Goal: Information Seeking & Learning: Learn about a topic

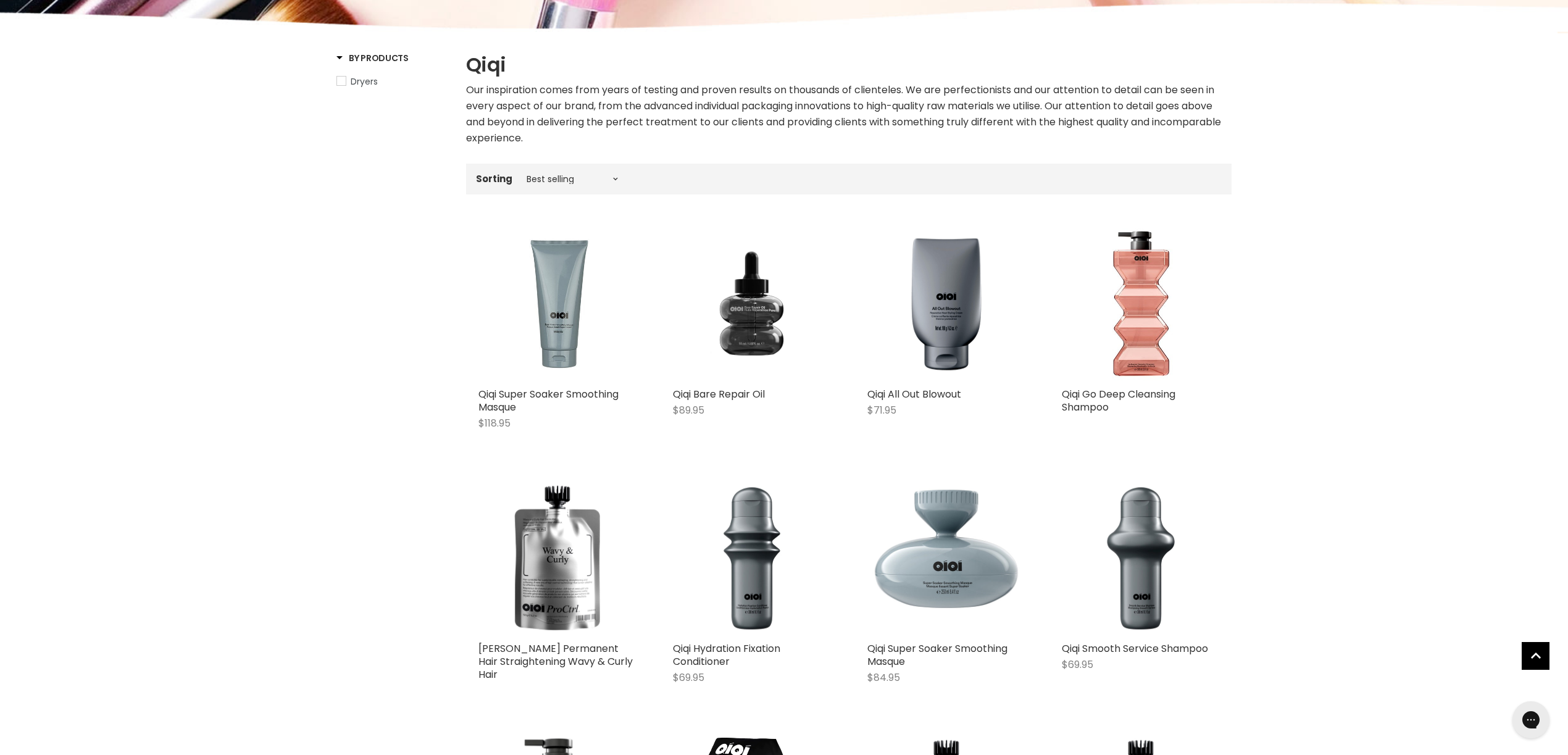
scroll to position [251, 0]
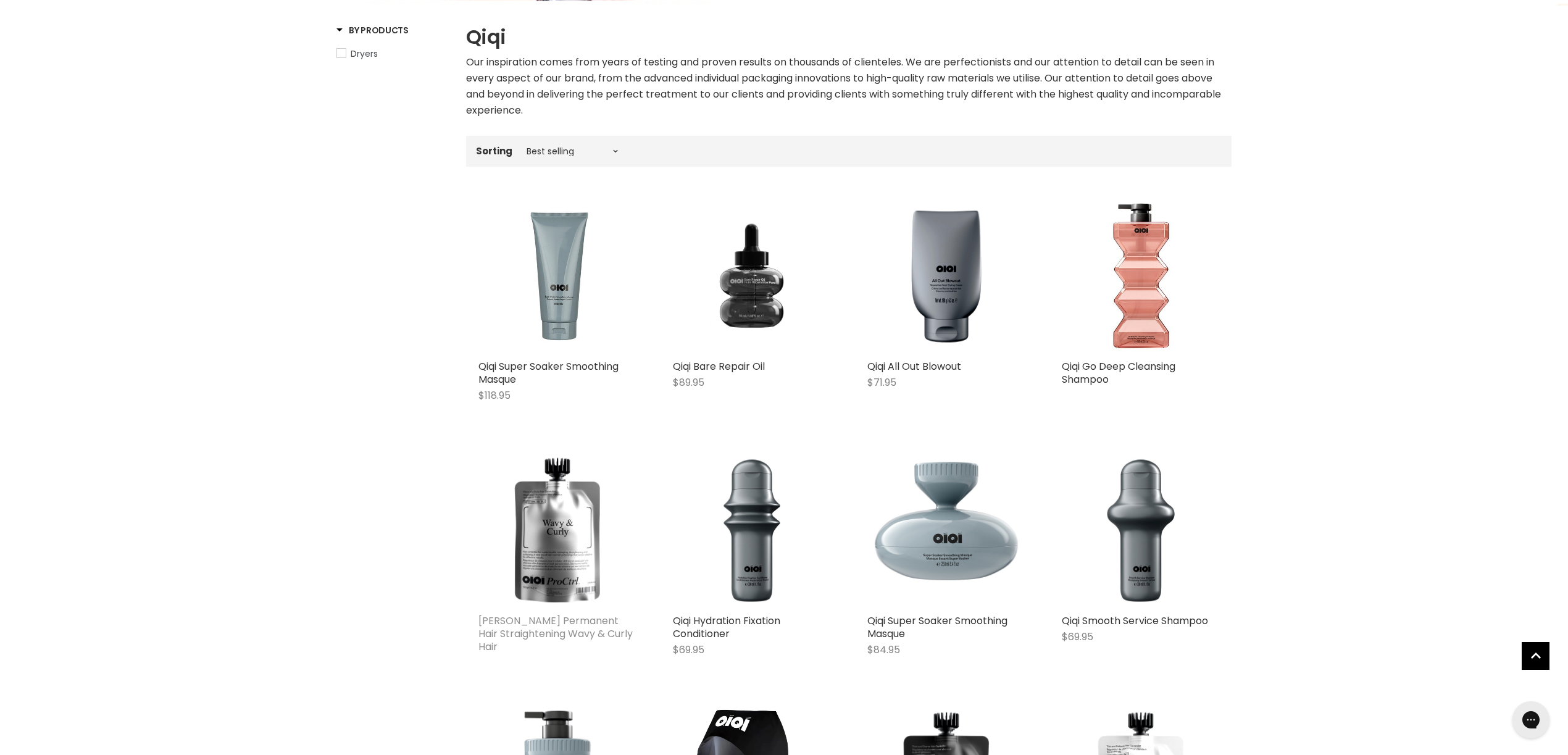
click at [548, 624] on link "[PERSON_NAME] Permanent Hair Straightening Wavy & Curly Hair" at bounding box center [555, 633] width 155 height 40
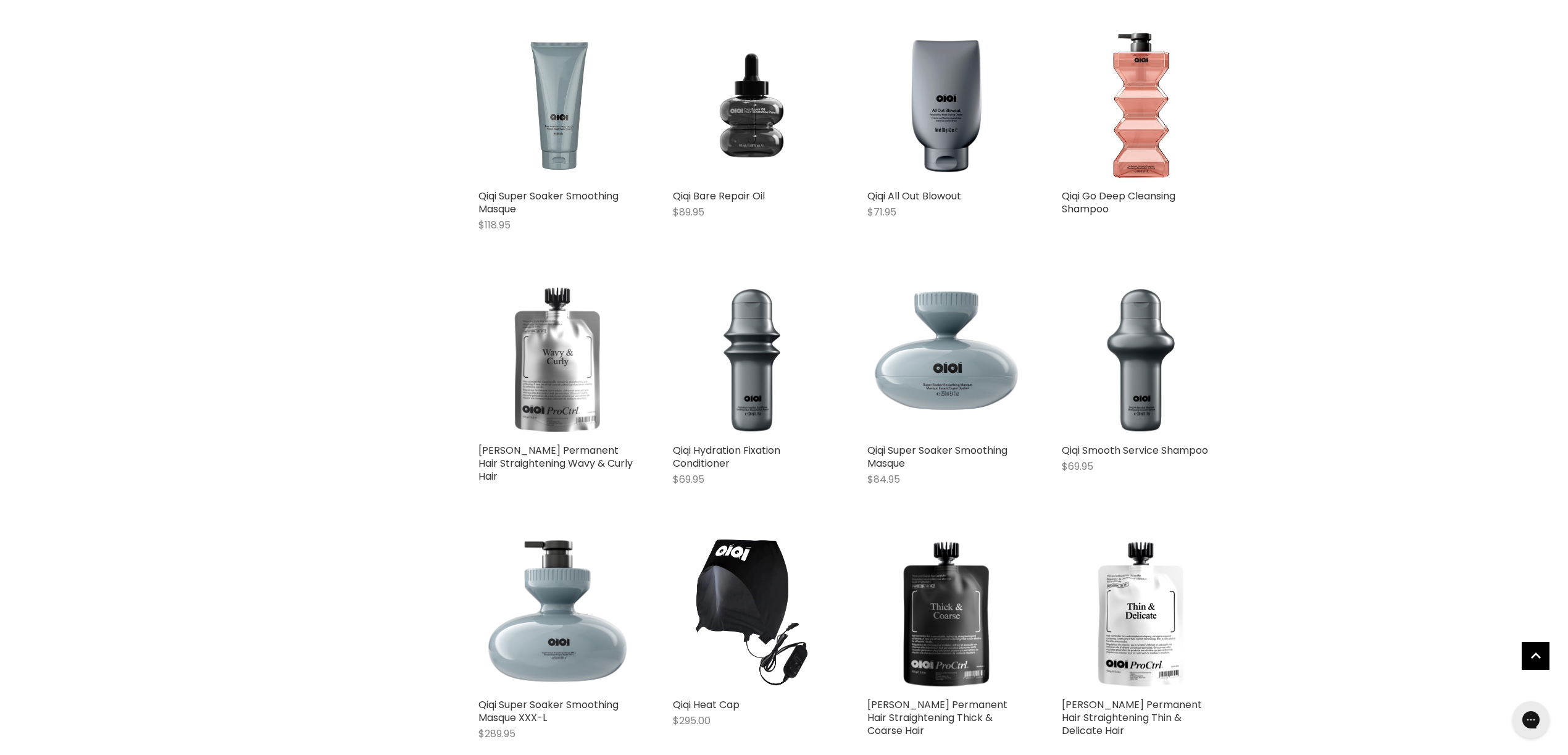
scroll to position [486, 0]
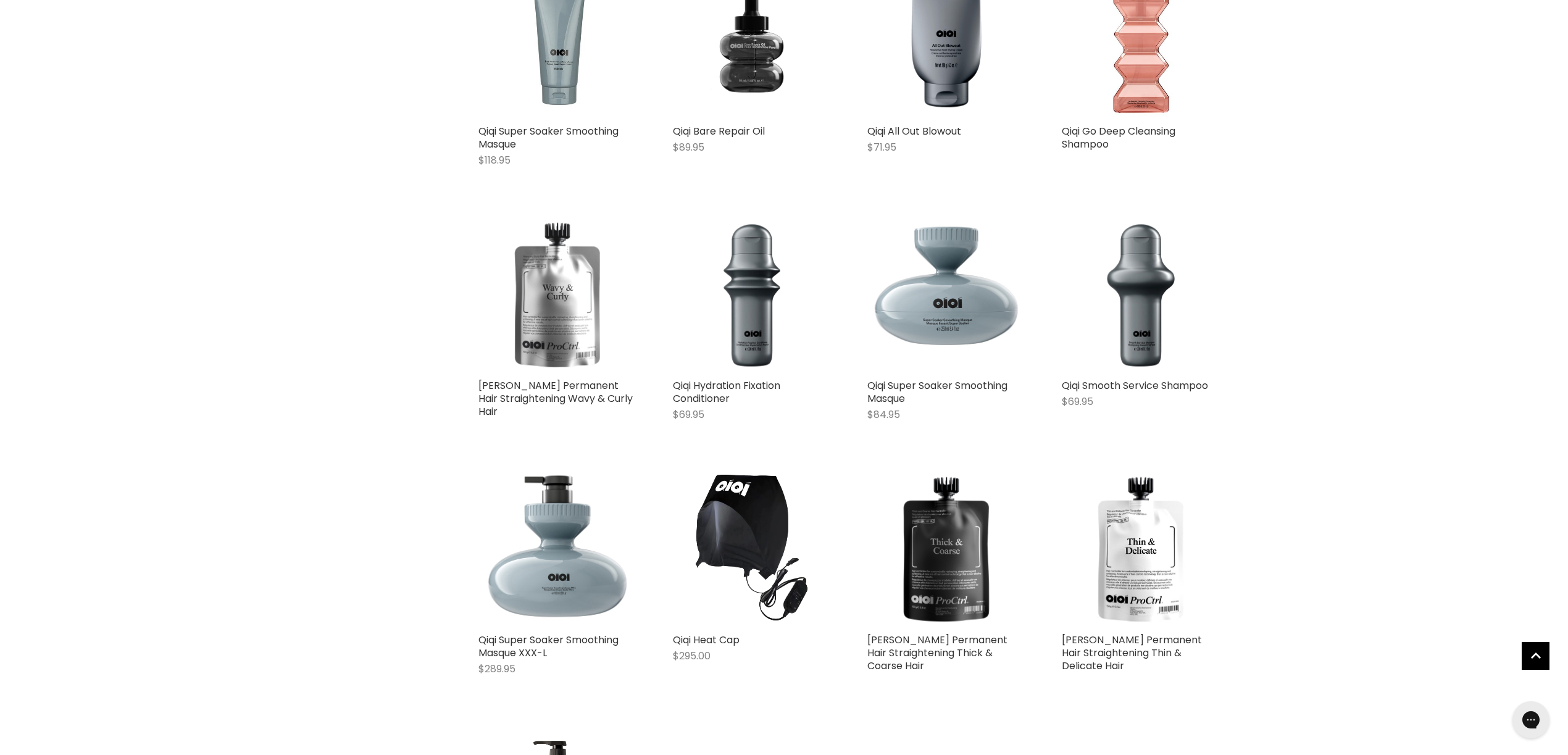
click at [568, 318] on img "Main content" at bounding box center [557, 294] width 157 height 157
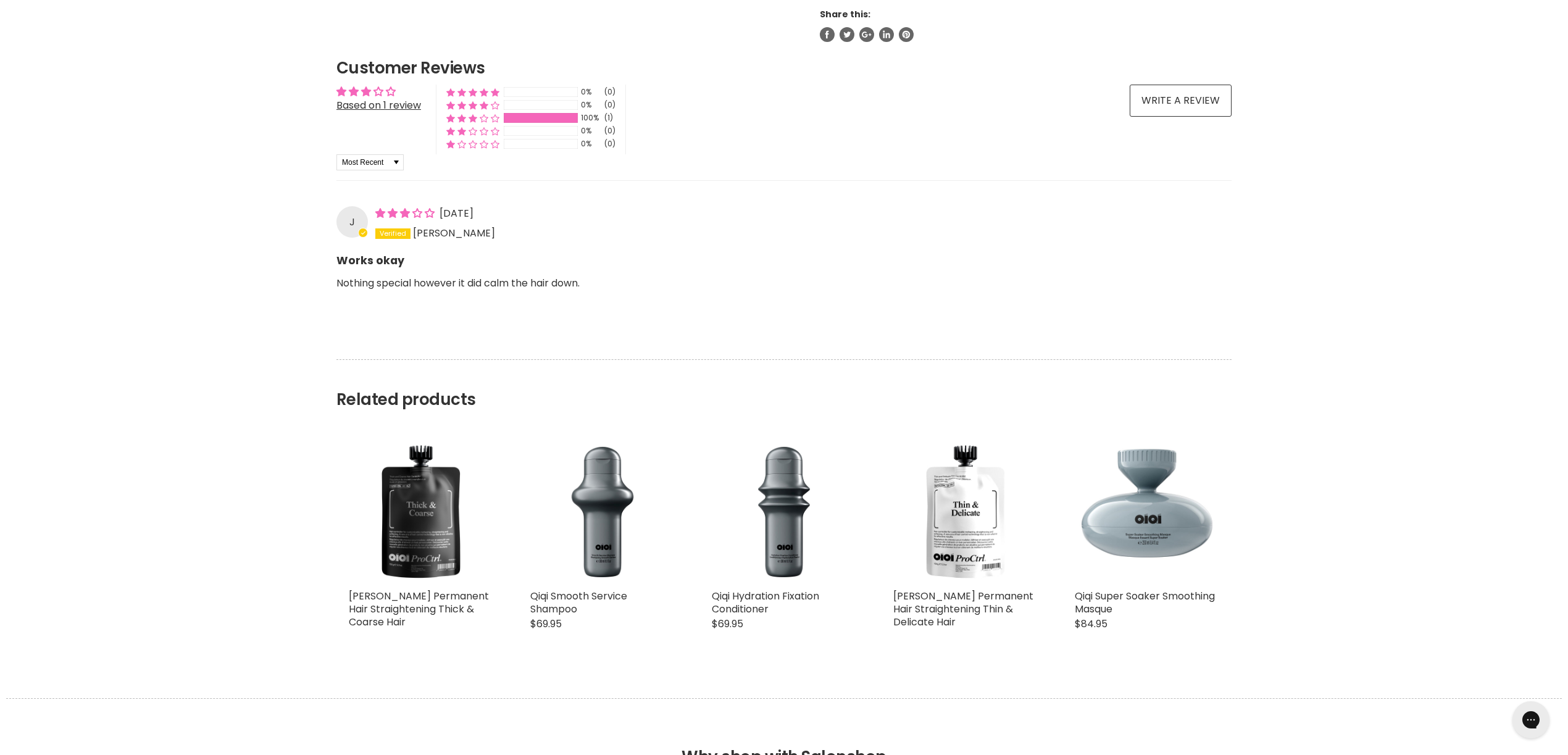
scroll to position [909, 0]
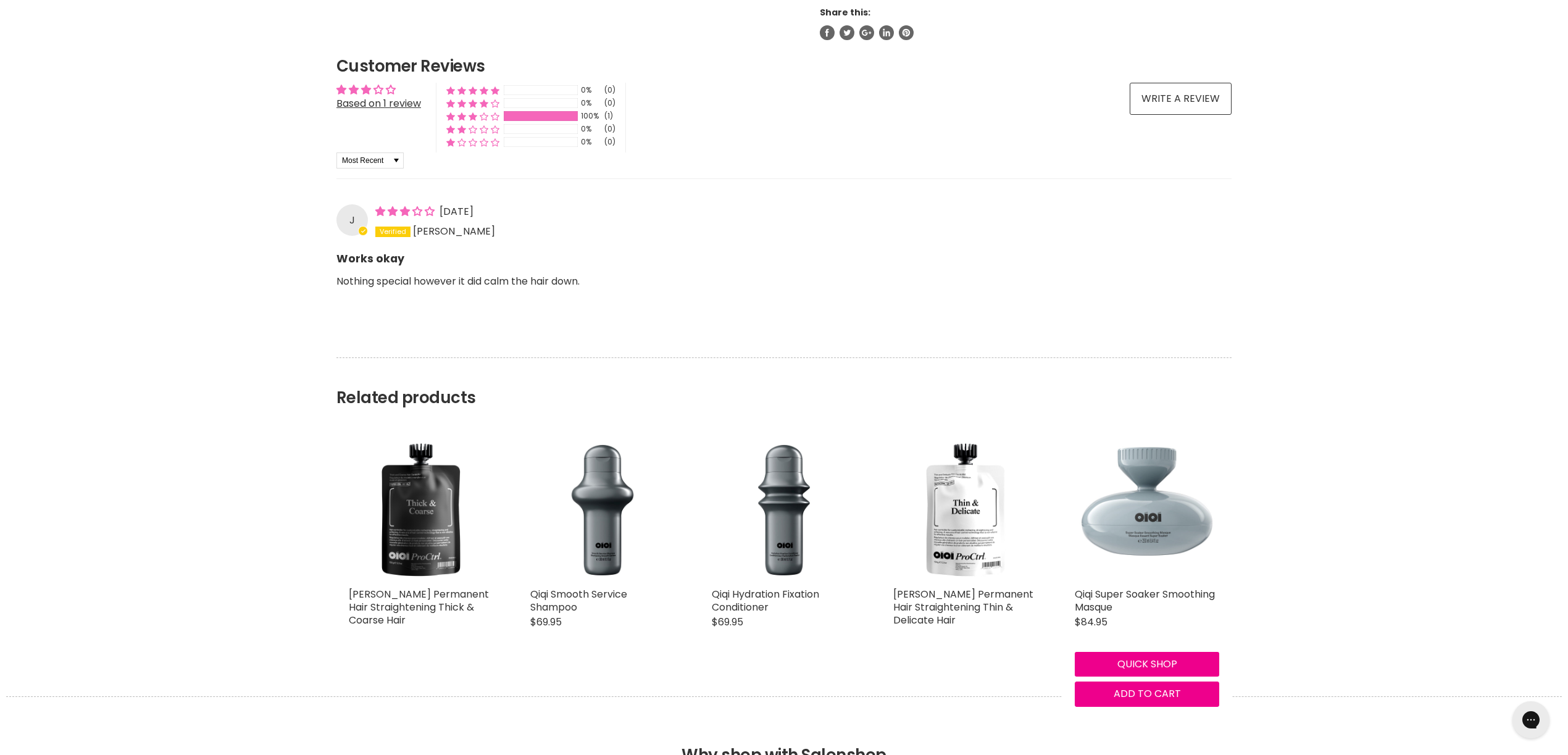
click at [1138, 533] on img "Main content" at bounding box center [1147, 508] width 144 height 144
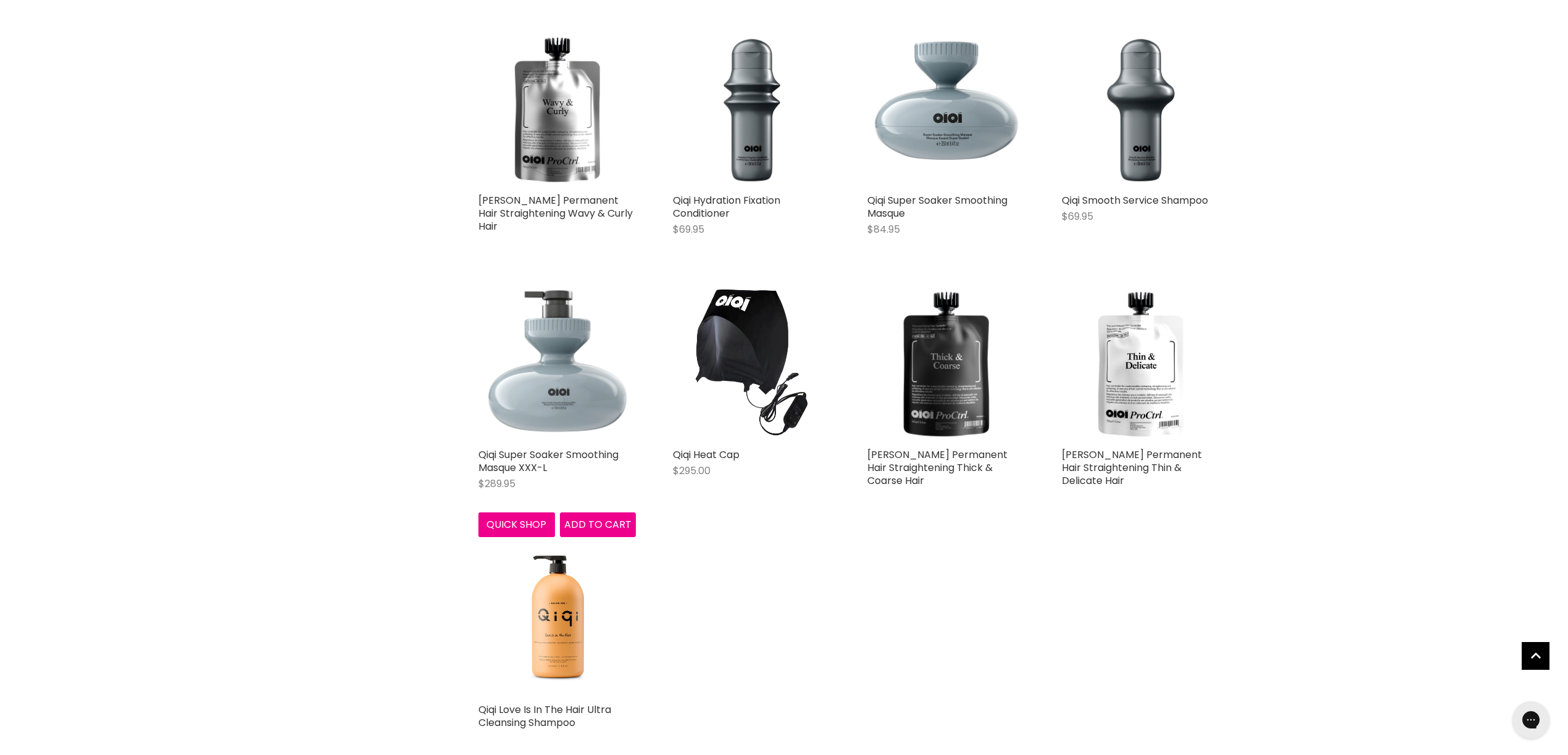
click at [563, 388] on img "Main content" at bounding box center [557, 363] width 157 height 157
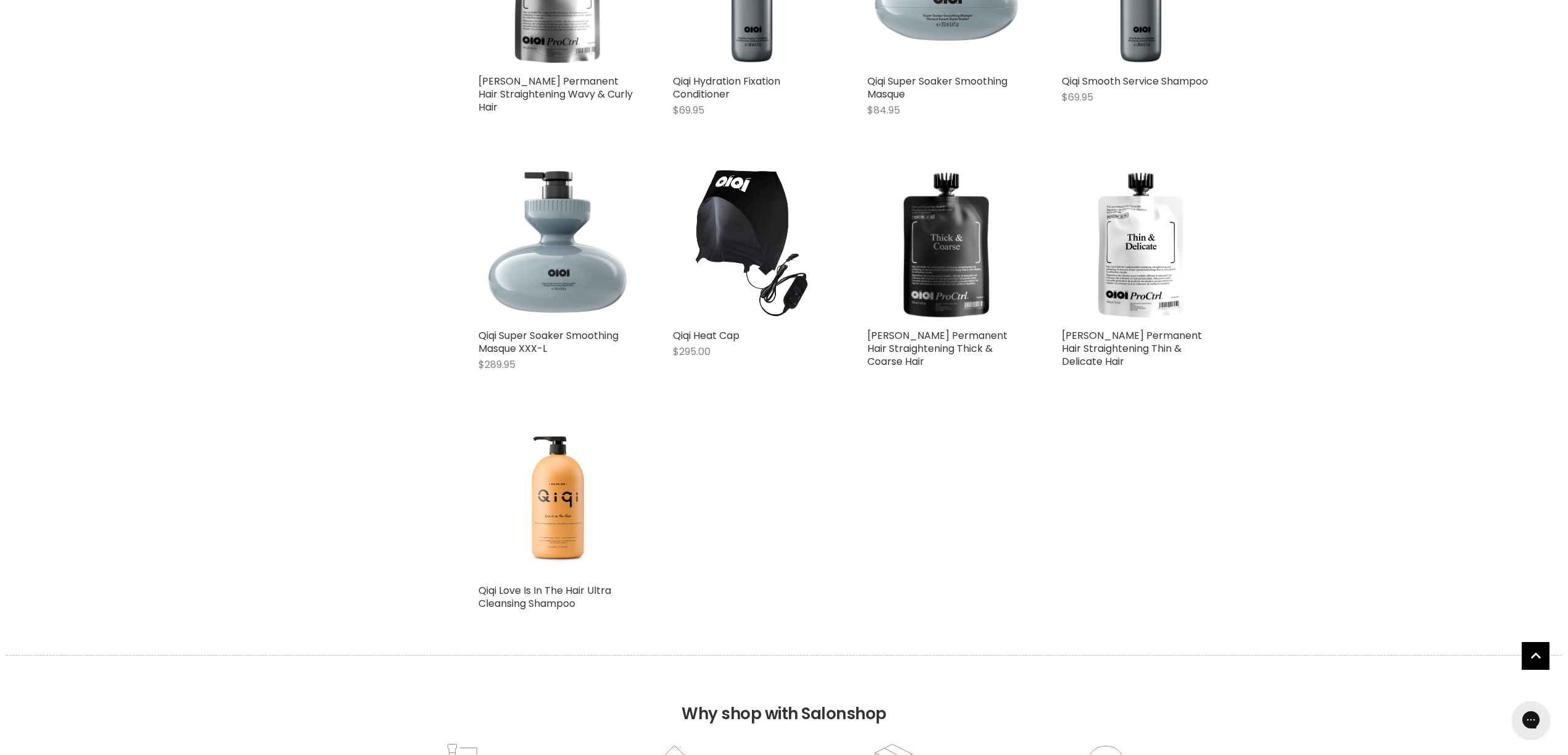
scroll to position [808, 0]
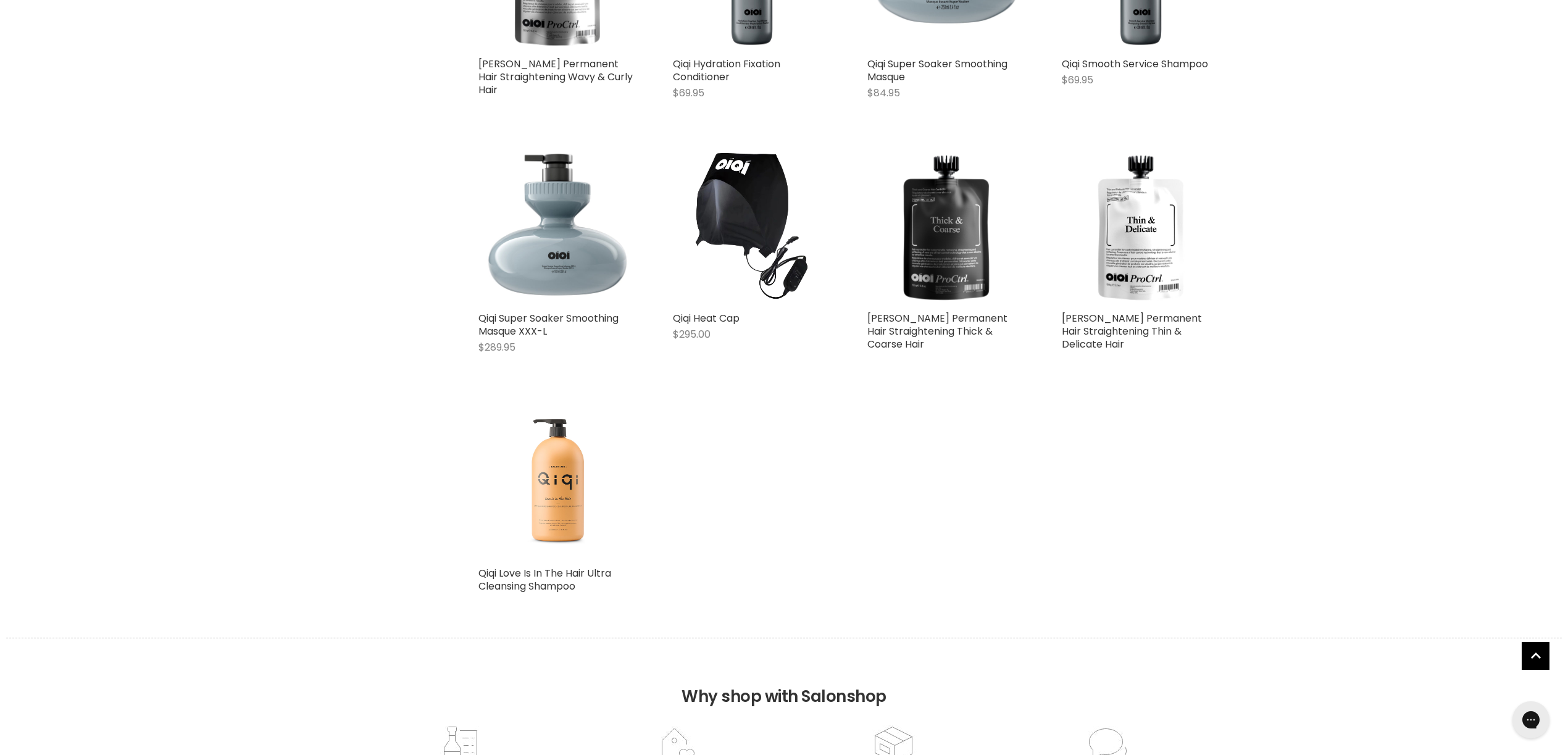
click at [547, 499] on img "Main content" at bounding box center [557, 482] width 82 height 157
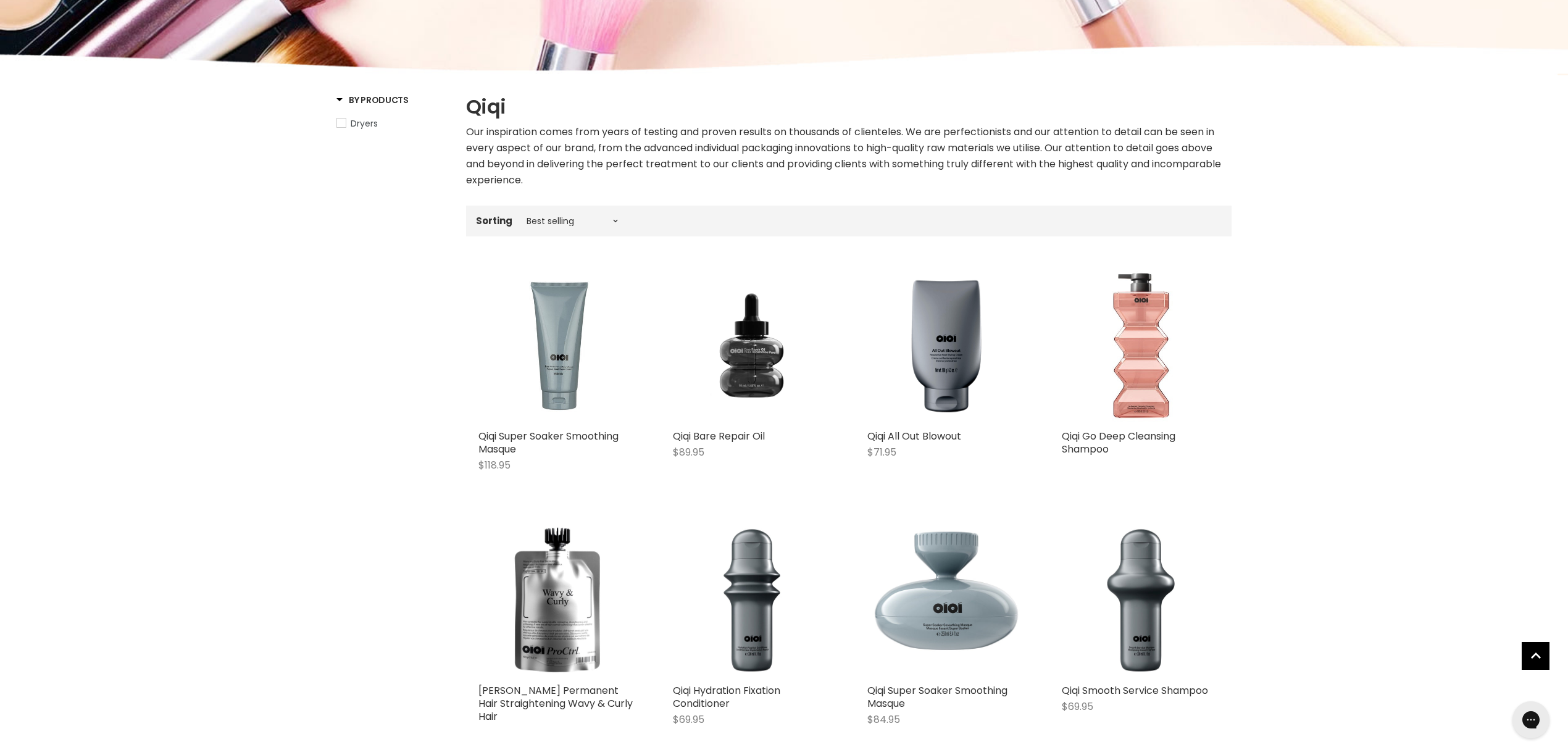
click at [1154, 360] on img "Main content" at bounding box center [1141, 345] width 157 height 157
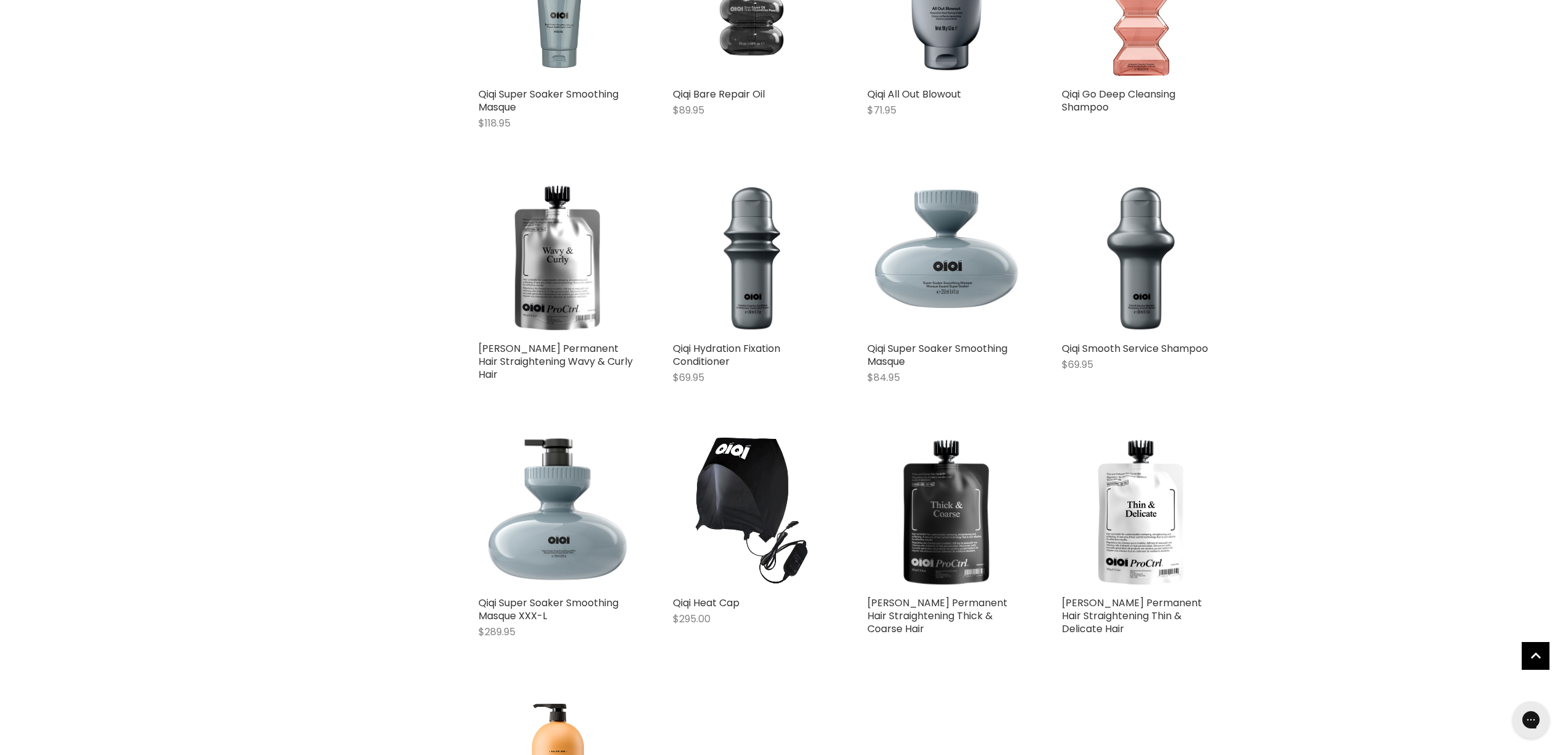
scroll to position [527, 0]
